Goal: Task Accomplishment & Management: Manage account settings

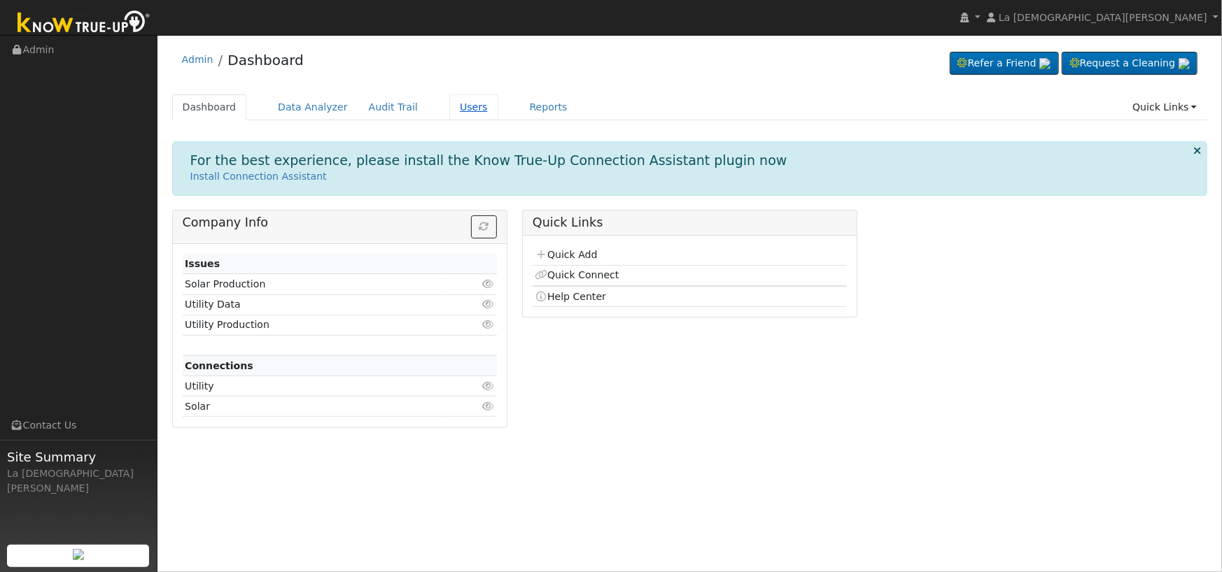
click at [449, 115] on link "Users" at bounding box center [473, 107] width 49 height 26
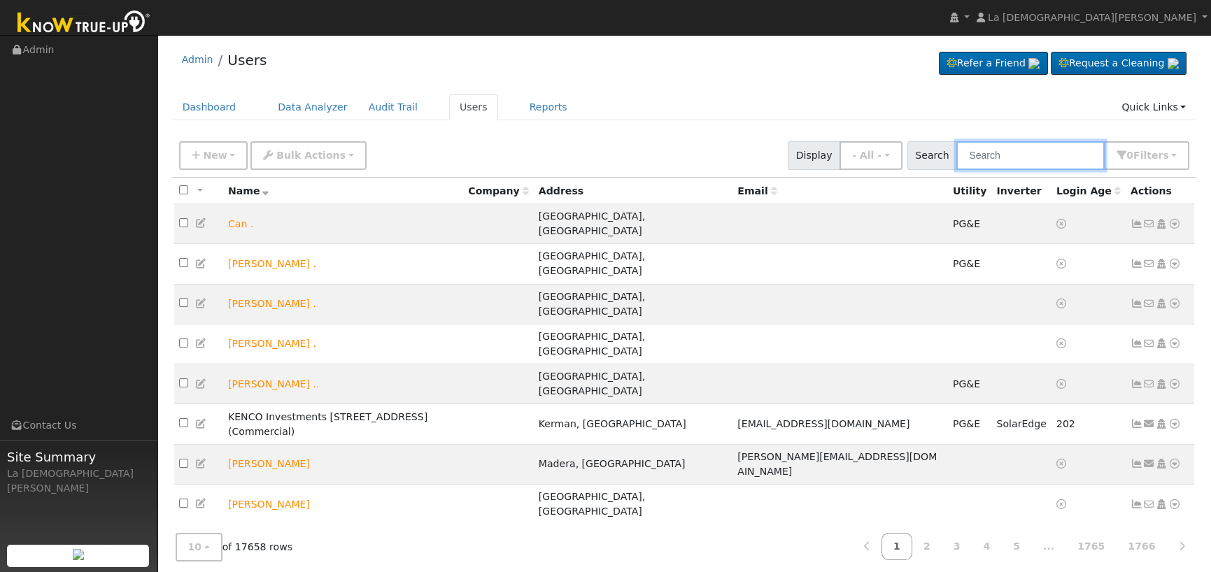
paste input "[EMAIL_ADDRESS][DOMAIN_NAME]"
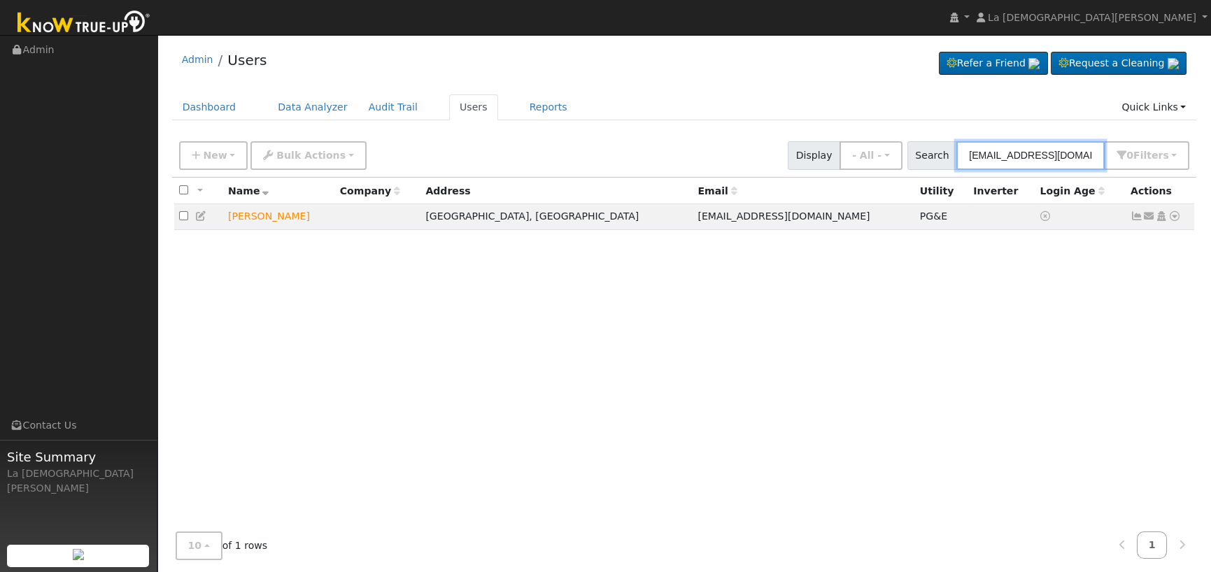
type input "[EMAIL_ADDRESS][DOMAIN_NAME]"
